Goal: Task Accomplishment & Management: Use online tool/utility

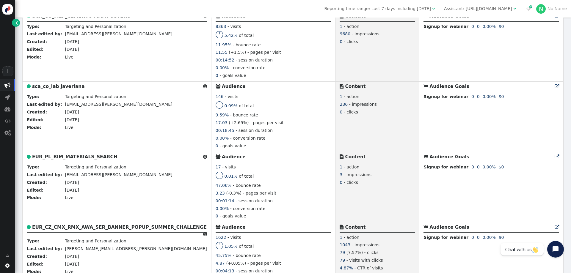
scroll to position [595, 0]
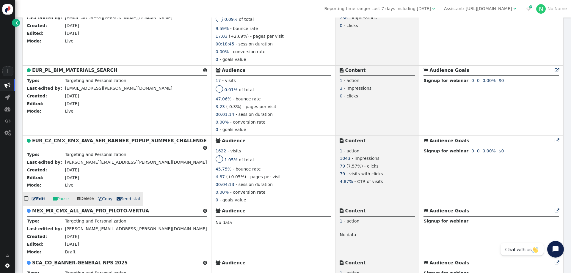
click at [38, 200] on link " Edit" at bounding box center [38, 199] width 13 height 6
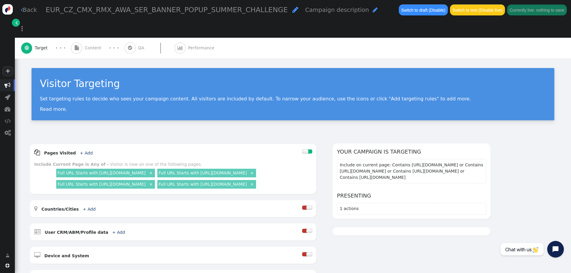
click at [95, 45] on span "Content" at bounding box center [94, 48] width 19 height 6
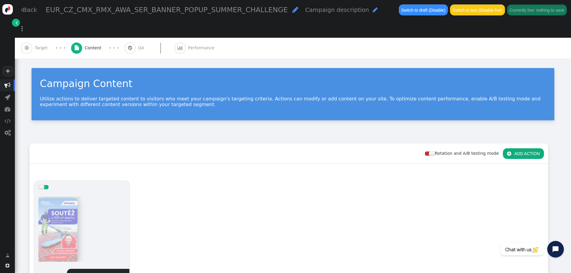
click at [71, 215] on div at bounding box center [81, 229] width 87 height 71
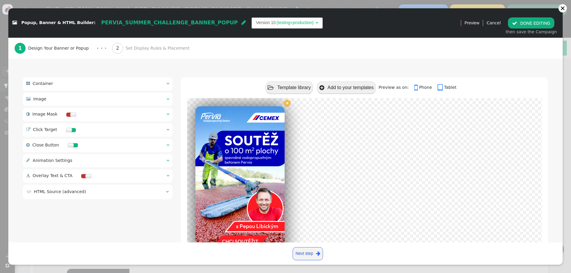
scroll to position [82, 0]
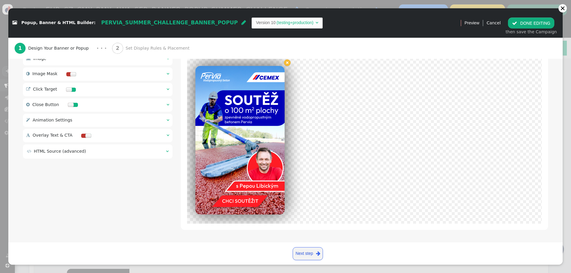
click at [245, 130] on link at bounding box center [239, 140] width 89 height 149
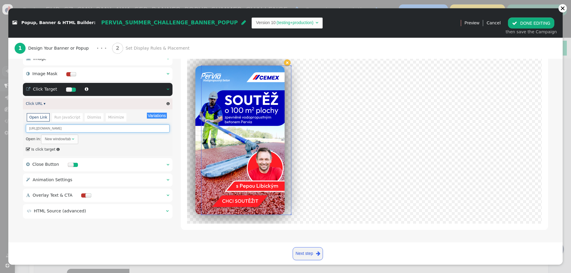
click at [151, 129] on input "[URL][DOMAIN_NAME]" at bounding box center [98, 129] width 144 height 8
drag, startPoint x: 143, startPoint y: 129, endPoint x: 0, endPoint y: 123, distance: 143.2
click at [0, 123] on div " Popup, Banner & HTML Builder: PERVIA_SUMMER_CHALLENGE_BANNER_POPUP  Version …" at bounding box center [285, 136] width 571 height 273
paste input "NJbI1-sdx6/?utm_source=ig_web_copy_link&igsh=MzRlODBiNWFlZA"
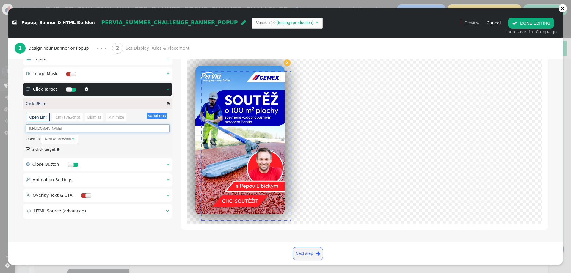
type input "[URL][DOMAIN_NAME]"
click at [527, 24] on button " DONE EDITING" at bounding box center [531, 23] width 46 height 11
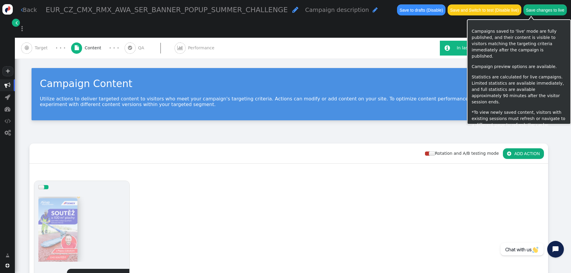
drag, startPoint x: 529, startPoint y: 12, endPoint x: 527, endPoint y: 40, distance: 28.9
click at [529, 13] on button "Save changes to live" at bounding box center [545, 9] width 43 height 11
